Goal: Information Seeking & Learning: Check status

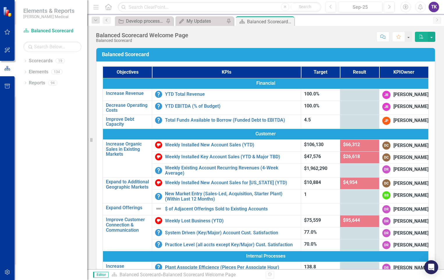
click at [107, 7] on icon "Home" at bounding box center [108, 7] width 8 height 6
drag, startPoint x: 415, startPoint y: 281, endPoint x: 329, endPoint y: 274, distance: 85.8
click at [373, 280] on div "Editor Scorecard Balanced Scorecard » Balanced Scorecard Welcome Page Revision …" at bounding box center [265, 274] width 357 height 11
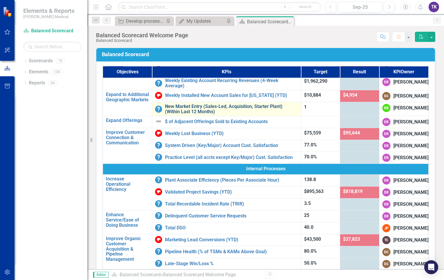
scroll to position [116, 0]
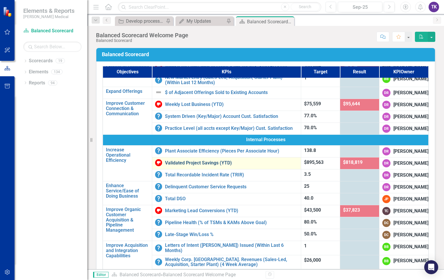
click at [188, 166] on link "Validated Project Savings (YTD)" at bounding box center [231, 162] width 133 height 5
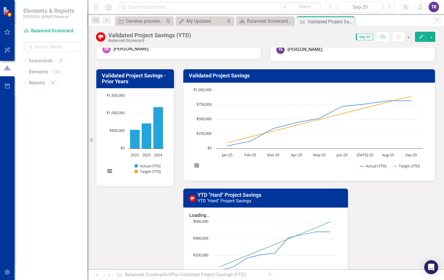
scroll to position [29, 0]
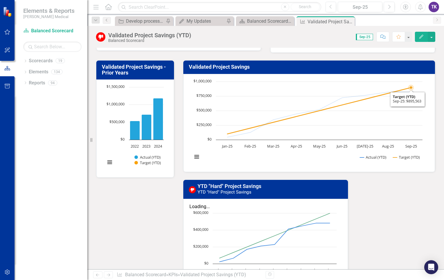
click at [410, 86] on icon "Sep-25, 895,563. Target (YTD)." at bounding box center [410, 87] width 3 height 3
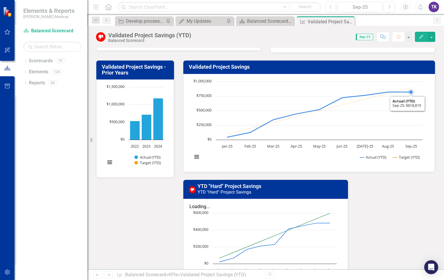
click at [410, 94] on icon "Sep-25, 818,818.81. Actual (YTD)." at bounding box center [410, 91] width 3 height 3
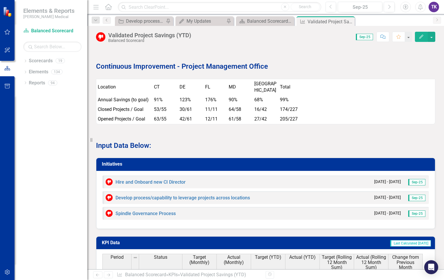
scroll to position [844, 0]
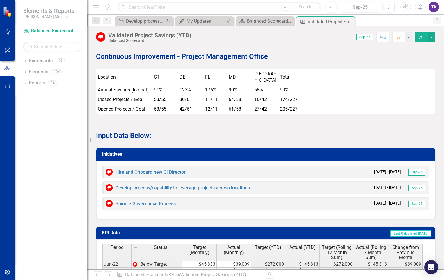
click at [108, 169] on img at bounding box center [109, 172] width 7 height 7
click at [128, 169] on link "Hire and Onboard new CI Director" at bounding box center [151, 172] width 70 height 6
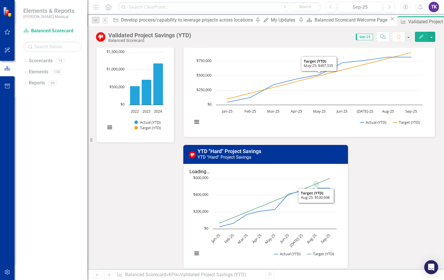
scroll to position [116, 0]
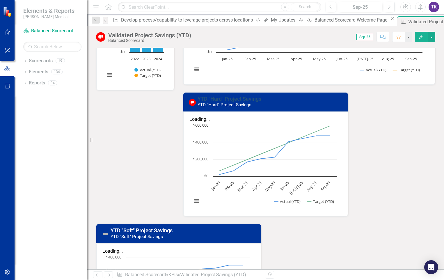
click at [242, 101] on link "YTD "Hard" Project Savings" at bounding box center [230, 99] width 64 height 6
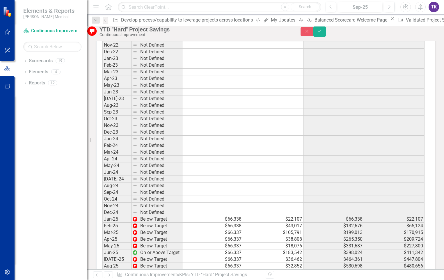
scroll to position [390, 0]
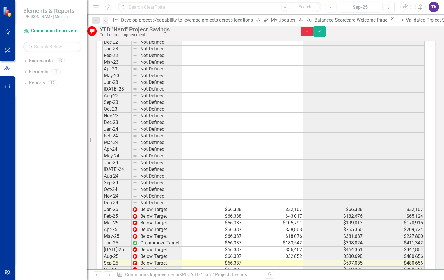
click at [313, 36] on button "Close" at bounding box center [307, 31] width 13 height 9
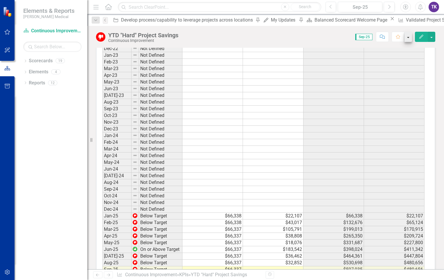
scroll to position [389, 0]
